Goal: Transaction & Acquisition: Purchase product/service

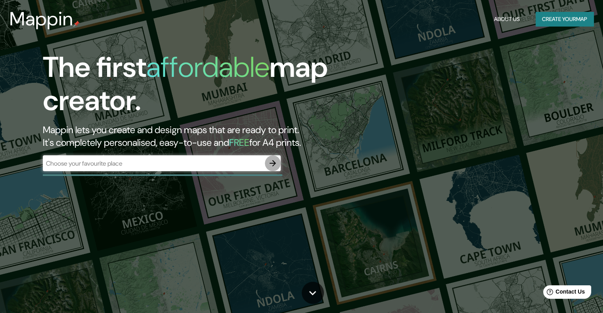
click at [274, 163] on icon "button" at bounding box center [273, 164] width 10 height 10
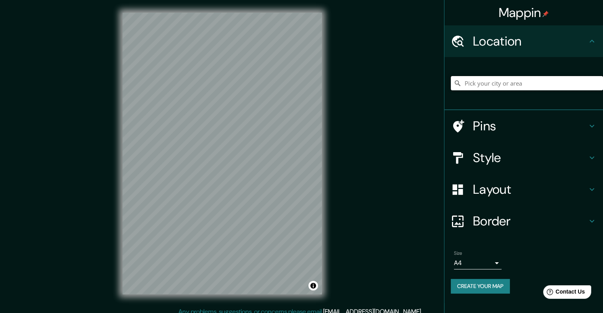
click at [509, 83] on input "Pick your city or area" at bounding box center [527, 83] width 152 height 14
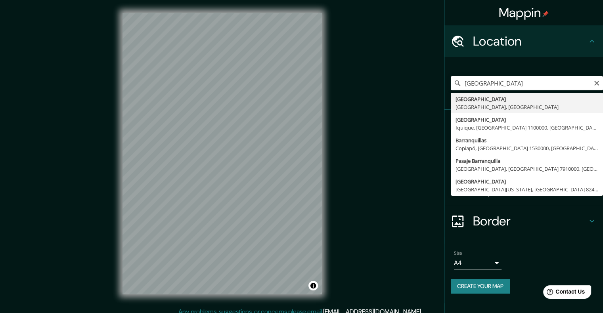
type input "[GEOGRAPHIC_DATA], [GEOGRAPHIC_DATA], [GEOGRAPHIC_DATA]"
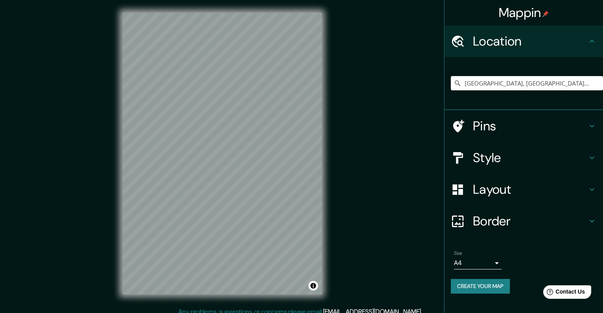
click at [587, 221] on icon at bounding box center [592, 222] width 10 height 10
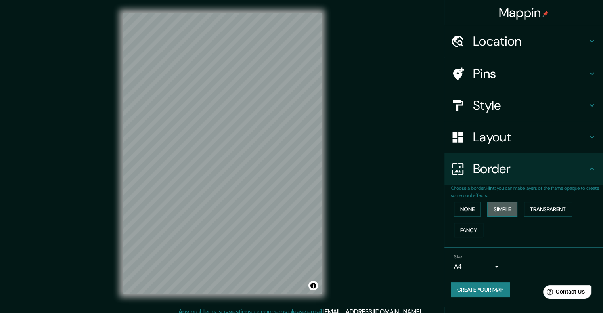
click at [506, 215] on button "Simple" at bounding box center [502, 209] width 30 height 15
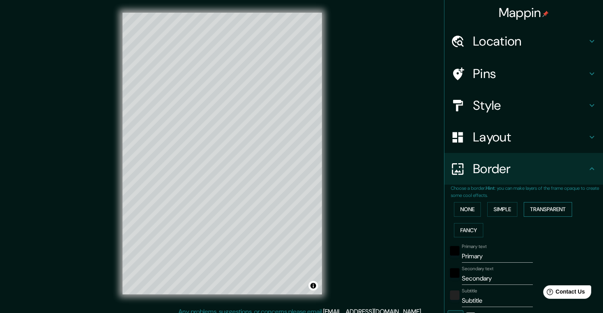
click at [530, 213] on button "Transparent" at bounding box center [548, 209] width 48 height 15
click at [470, 227] on button "Fancy" at bounding box center [468, 230] width 29 height 15
click at [493, 214] on button "Simple" at bounding box center [502, 209] width 30 height 15
click at [525, 212] on button "Transparent" at bounding box center [548, 209] width 48 height 15
click at [464, 230] on button "Fancy" at bounding box center [468, 230] width 29 height 15
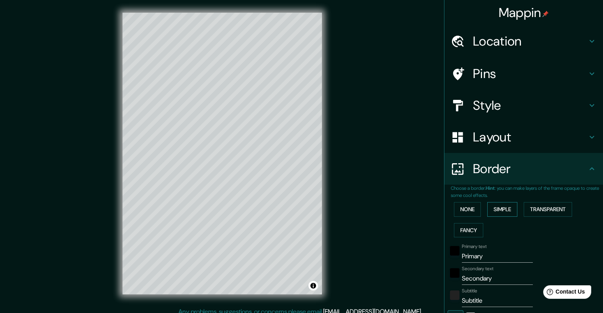
click at [492, 213] on button "Simple" at bounding box center [502, 209] width 30 height 15
click at [462, 207] on button "None" at bounding box center [467, 209] width 27 height 15
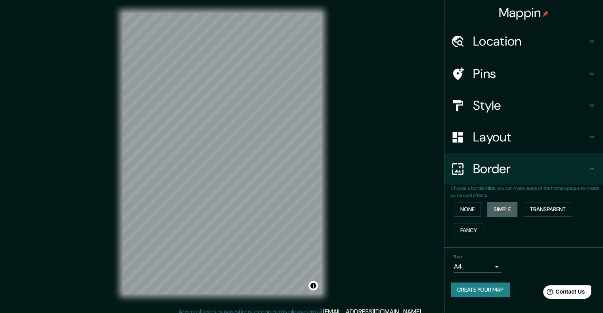
click at [497, 206] on button "Simple" at bounding box center [502, 209] width 30 height 15
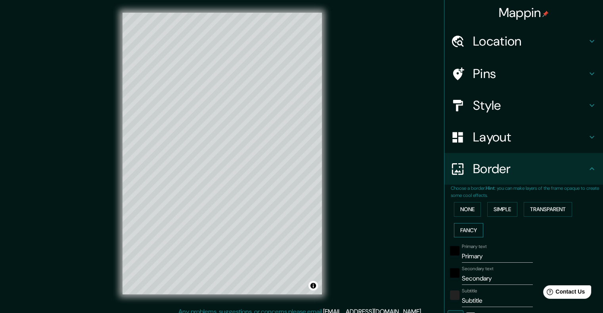
click at [471, 226] on button "Fancy" at bounding box center [468, 230] width 29 height 15
click at [491, 211] on button "Simple" at bounding box center [502, 209] width 30 height 15
click at [569, 43] on h4 "Location" at bounding box center [530, 41] width 114 height 16
type input "201"
type input "40"
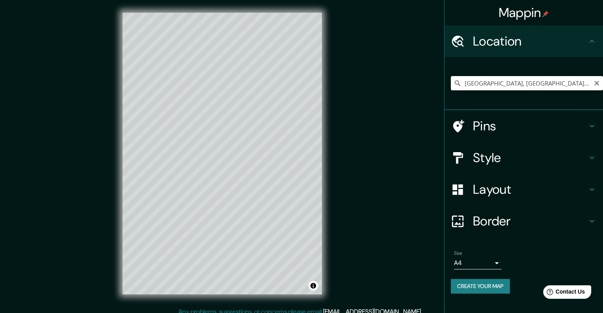
click at [514, 82] on input "[GEOGRAPHIC_DATA], [GEOGRAPHIC_DATA], [GEOGRAPHIC_DATA]" at bounding box center [527, 83] width 152 height 14
drag, startPoint x: 572, startPoint y: 79, endPoint x: 408, endPoint y: 89, distance: 164.1
click at [408, 89] on div "Mappin Location Barranquilla, Atlántico, Colombia Pins Style Layout Border Choo…" at bounding box center [301, 160] width 603 height 320
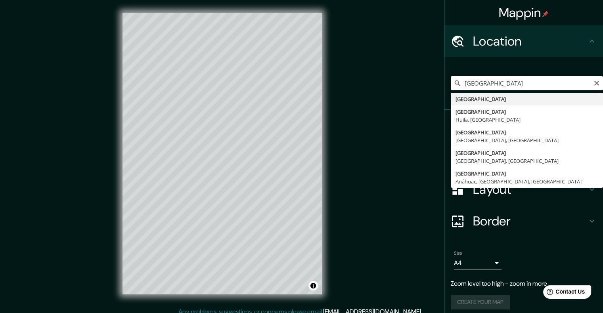
type input "Colombia"
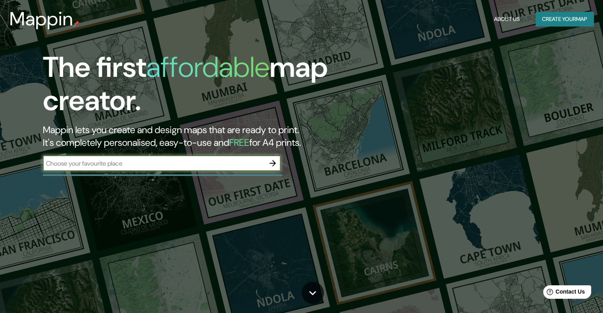
click at [574, 18] on button "Create your map" at bounding box center [565, 19] width 58 height 15
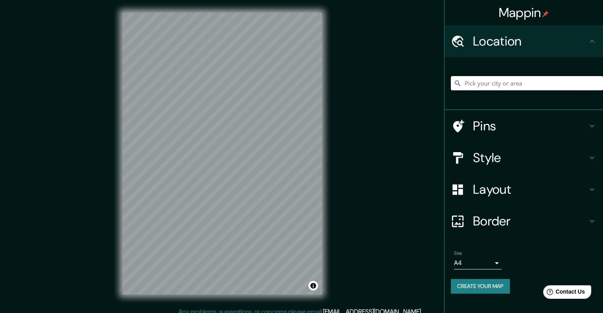
click at [514, 83] on input "Pick your city or area" at bounding box center [527, 83] width 152 height 14
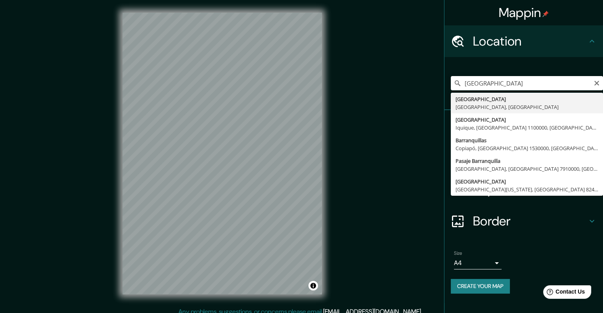
type input "[GEOGRAPHIC_DATA], [GEOGRAPHIC_DATA], [GEOGRAPHIC_DATA]"
